Goal: Communication & Community: Answer question/provide support

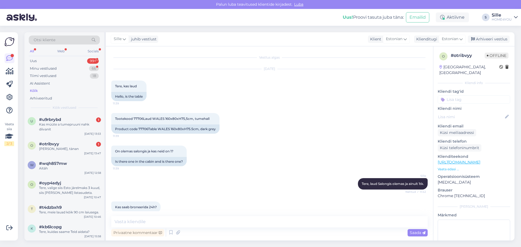
scroll to position [54, 0]
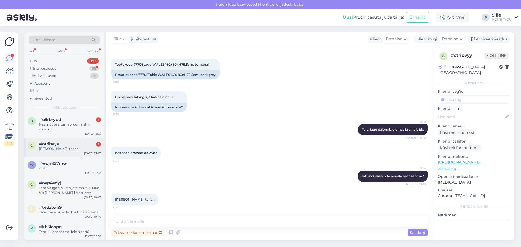
click at [69, 143] on div "#otribvyy 1" at bounding box center [70, 144] width 62 height 5
click at [59, 133] on div "u #u9rbrybd 1 Kas müüte a tumepruuni nahk diivanit [DATE] 13:53" at bounding box center [64, 125] width 80 height 24
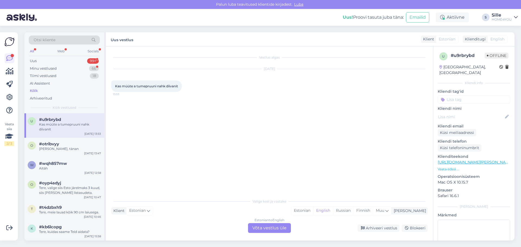
click at [168, 89] on div "Kas müüte a tumepruuni nahk diivanit 13:53" at bounding box center [146, 86] width 71 height 11
click at [268, 227] on div "Estonian to English Võta vestlus üle" at bounding box center [269, 228] width 43 height 10
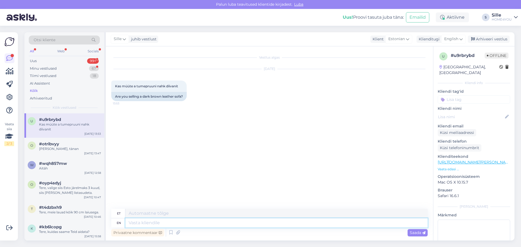
click at [189, 222] on textarea at bounding box center [276, 223] width 302 height 9
click at [166, 222] on textarea at bounding box center [276, 223] width 302 height 9
type textarea "Tere,"
type textarea "Tere, nahast"
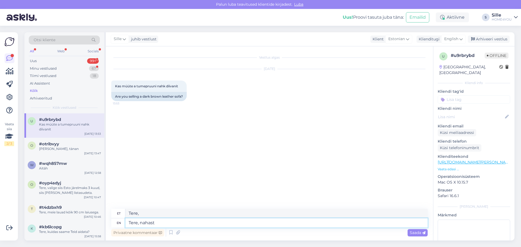
type textarea "Tere, nahast"
type textarea "Tere, nahast diibanite"
type textarea "Tere, nahast diibaniit"
type textarea "Tere, nahast diibanite valikd"
type textarea "Tere, nahast diibaniidi valik"
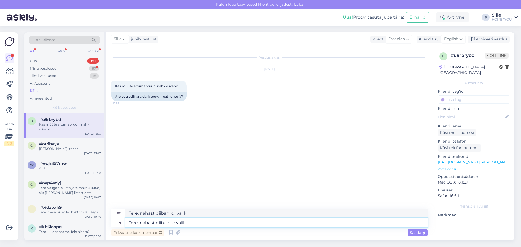
type textarea "Tere, nahast diibanite valik:"
type textarea "Tere, nahast diibaniidi valik:"
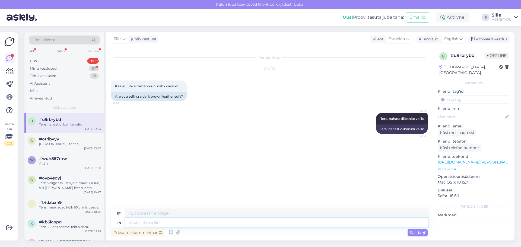
paste textarea "[URL][DOMAIN_NAME]"
type textarea "[URL][DOMAIN_NAME]"
